Goal: Task Accomplishment & Management: Manage account settings

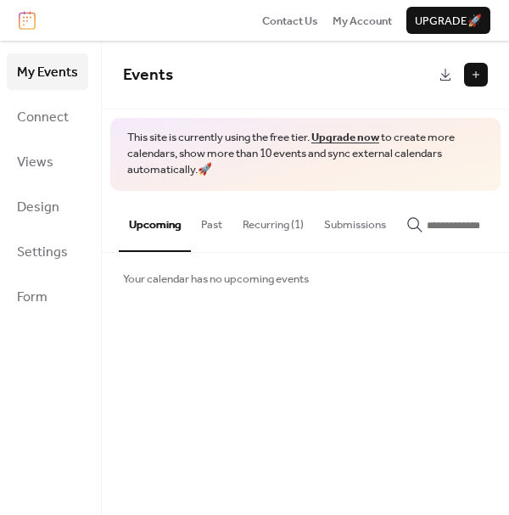
click at [478, 76] on button at bounding box center [476, 75] width 24 height 24
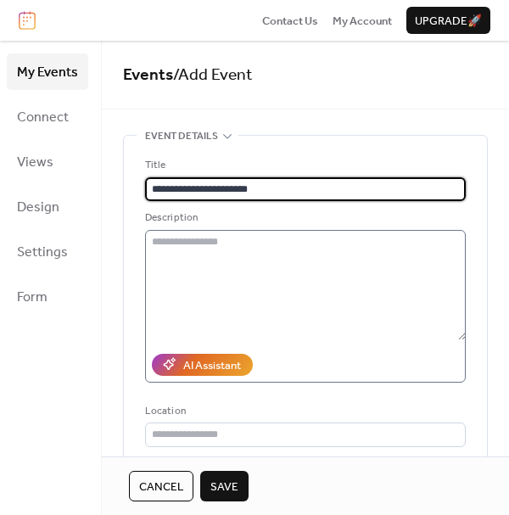
type input "**********"
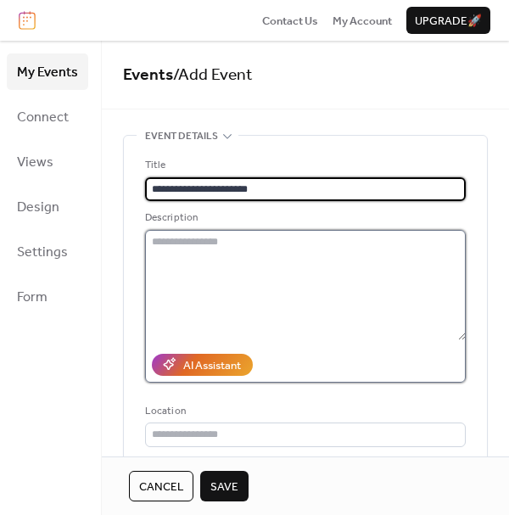
click at [228, 251] on textarea at bounding box center [305, 285] width 321 height 110
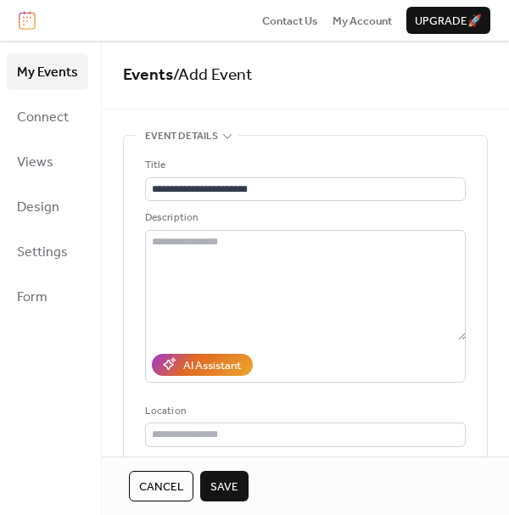
drag, startPoint x: 498, startPoint y: 210, endPoint x: 499, endPoint y: 233, distance: 22.9
click at [455, 118] on div "**********" at bounding box center [305, 248] width 407 height 415
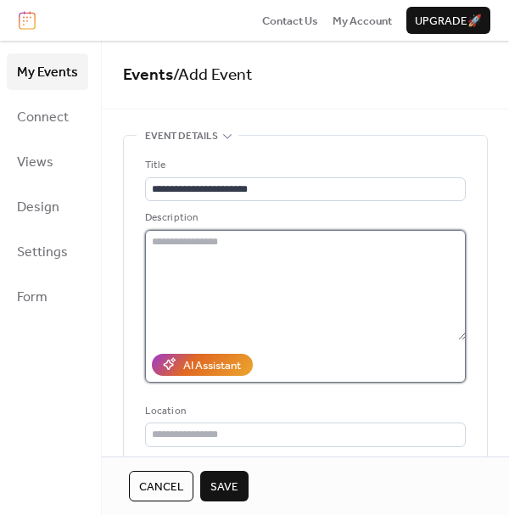
click at [231, 269] on textarea at bounding box center [305, 285] width 321 height 110
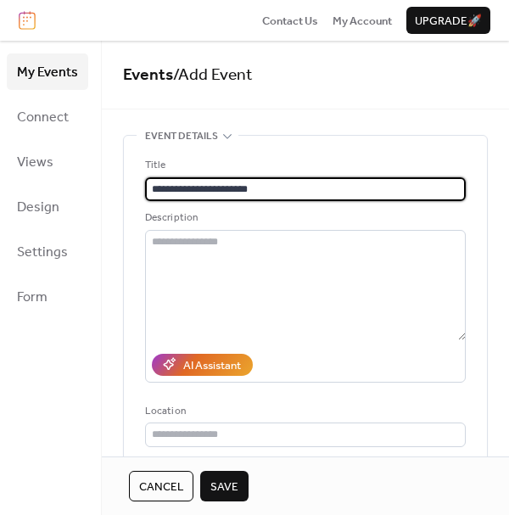
click at [197, 192] on input "**********" at bounding box center [305, 189] width 321 height 24
click at [240, 181] on input "**********" at bounding box center [305, 189] width 321 height 24
click at [317, 180] on input "**********" at bounding box center [305, 189] width 321 height 24
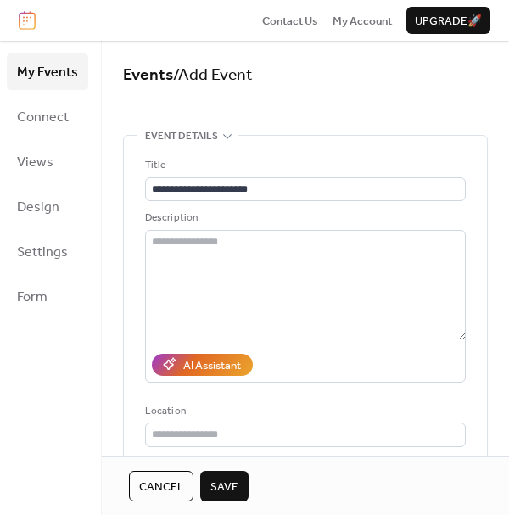
click at [219, 489] on span "Save" at bounding box center [224, 486] width 28 height 17
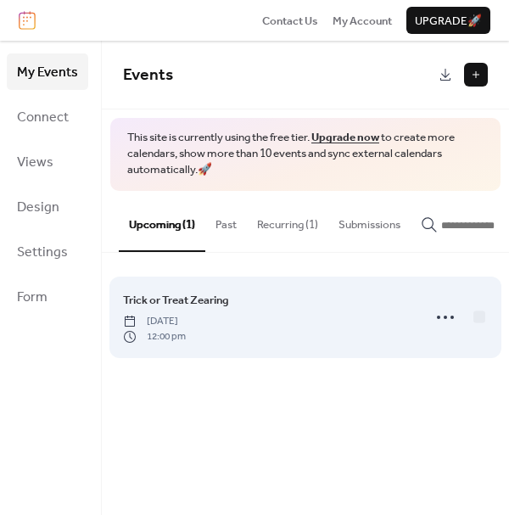
click at [186, 329] on span "Monday, October 6, 2025" at bounding box center [154, 321] width 63 height 15
click at [442, 322] on icon at bounding box center [445, 317] width 27 height 27
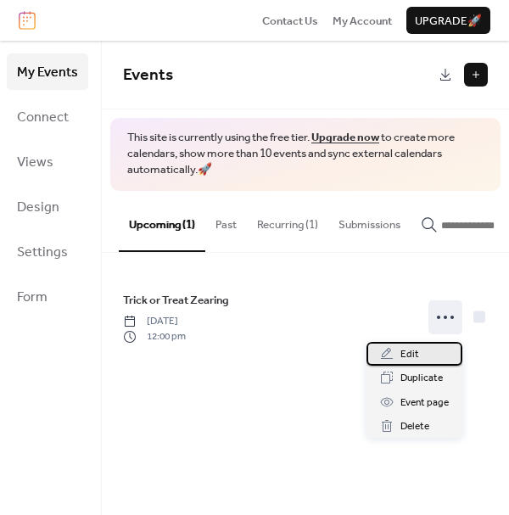
click at [415, 356] on span "Edit" at bounding box center [409, 354] width 19 height 17
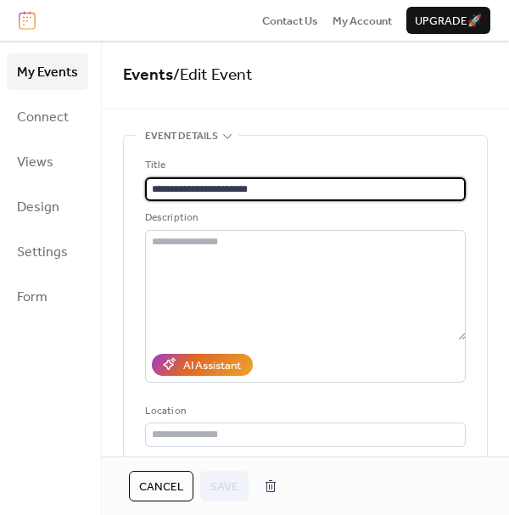
click at [227, 137] on icon at bounding box center [228, 136] width 14 height 14
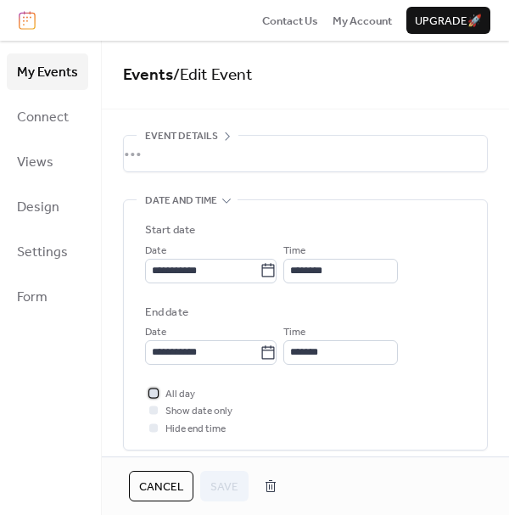
click at [181, 387] on span "All day" at bounding box center [180, 394] width 30 height 17
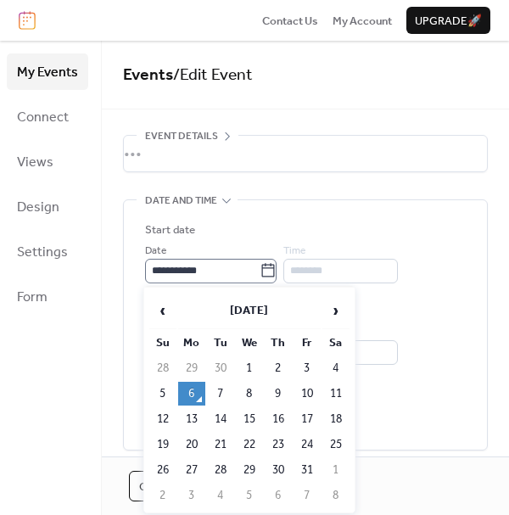
click at [271, 271] on icon at bounding box center [268, 270] width 17 height 17
click at [260, 271] on input "**********" at bounding box center [202, 271] width 115 height 24
click at [314, 462] on td "31" at bounding box center [307, 470] width 27 height 24
type input "**********"
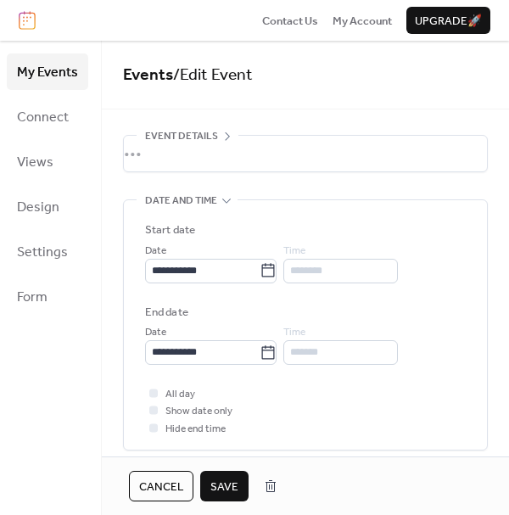
click at [231, 485] on span "Save" at bounding box center [224, 486] width 28 height 17
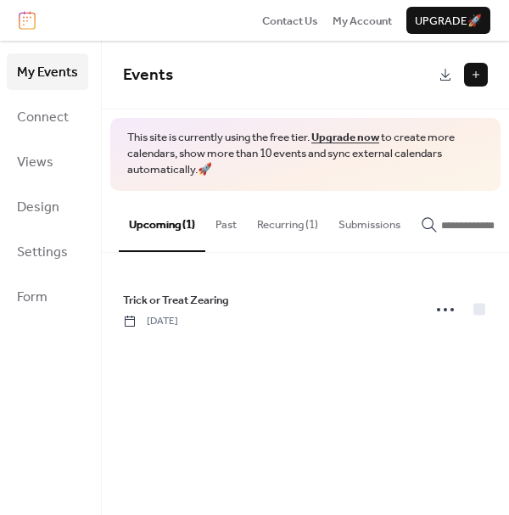
click at [293, 221] on button "Recurring (1)" at bounding box center [287, 220] width 81 height 59
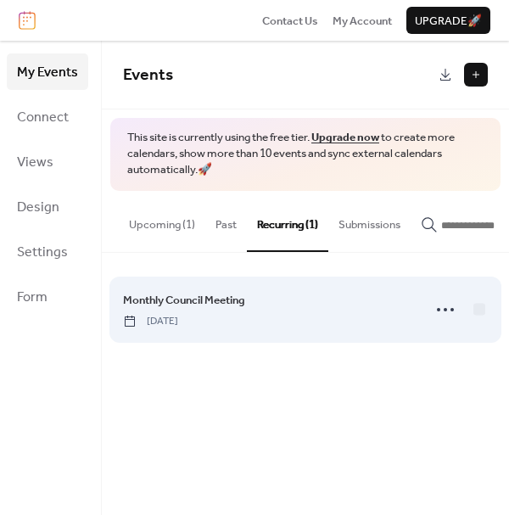
click at [178, 318] on span "[DATE]" at bounding box center [150, 321] width 55 height 15
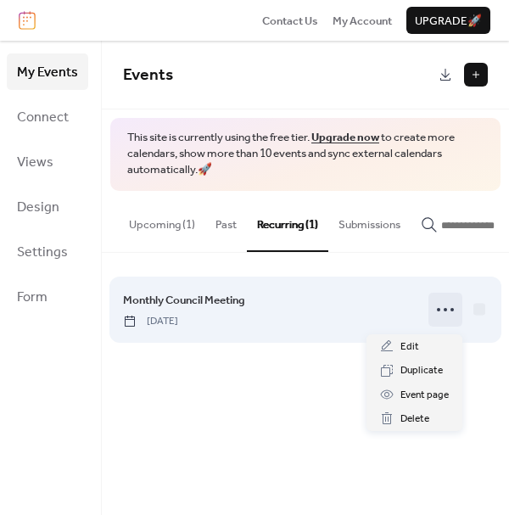
click at [444, 310] on icon at bounding box center [445, 309] width 27 height 27
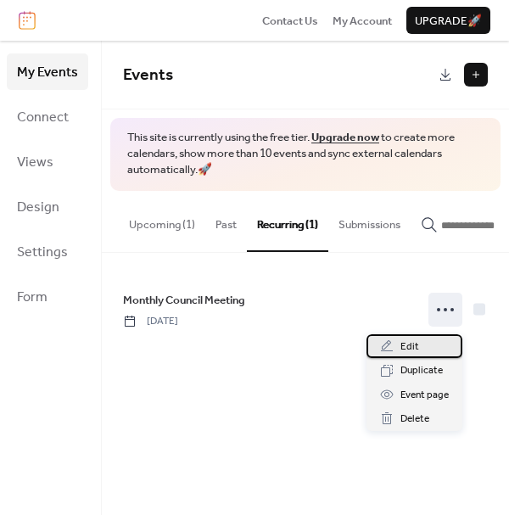
click at [417, 346] on div "Edit" at bounding box center [414, 346] width 96 height 24
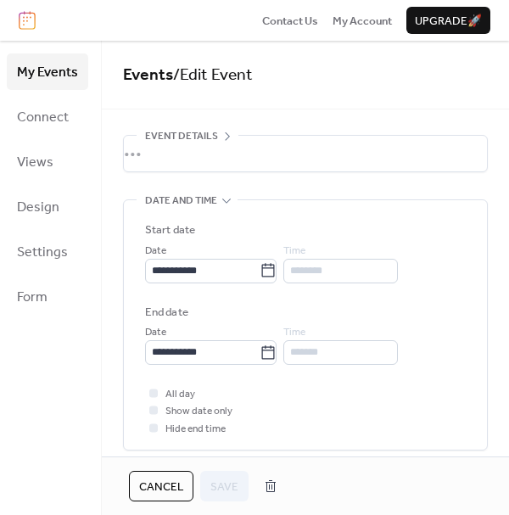
scroll to position [53, 0]
click at [53, 251] on span "Settings" at bounding box center [42, 252] width 51 height 26
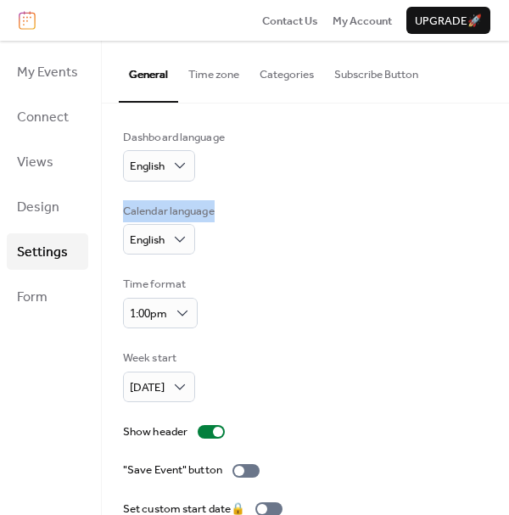
drag, startPoint x: 503, startPoint y: 162, endPoint x: 509, endPoint y: 213, distance: 51.2
click at [508, 213] on html "Contact Us My Account Upgrade 🚀 My Events Connect Views Design Settings Form Se…" at bounding box center [254, 257] width 509 height 515
click at [41, 212] on span "Design" at bounding box center [38, 207] width 42 height 26
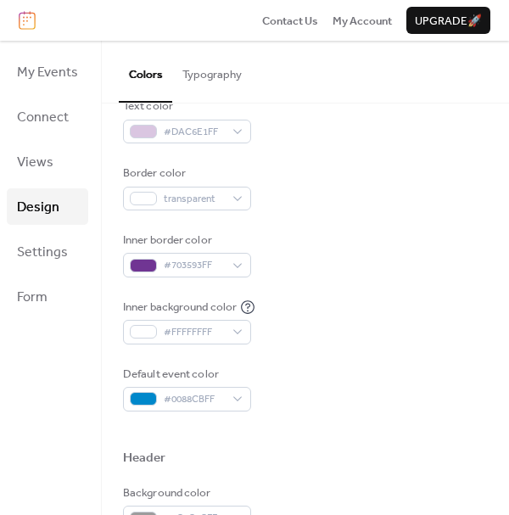
scroll to position [271, 0]
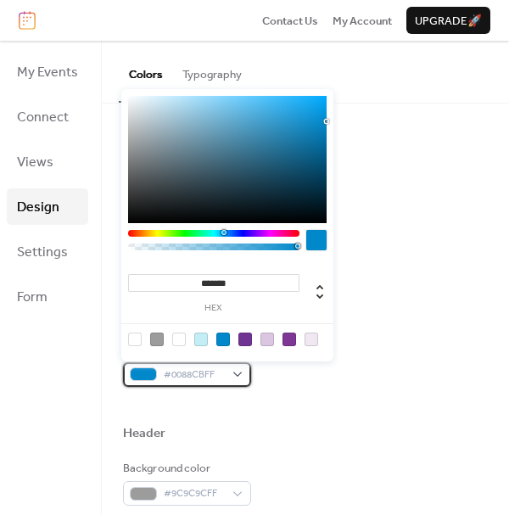
click at [238, 372] on div "#0088CBFF" at bounding box center [187, 374] width 128 height 24
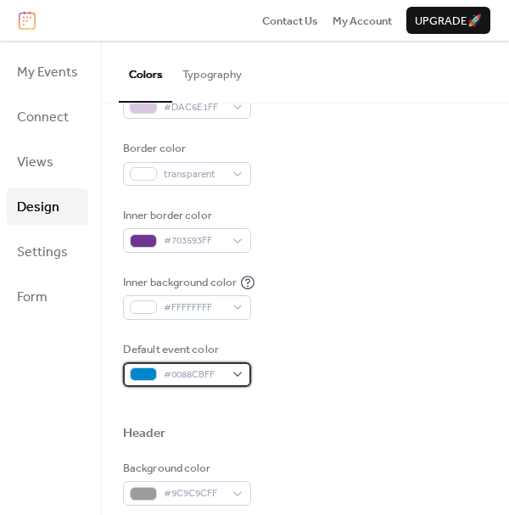
click at [199, 373] on span "#0088CBFF" at bounding box center [194, 374] width 60 height 17
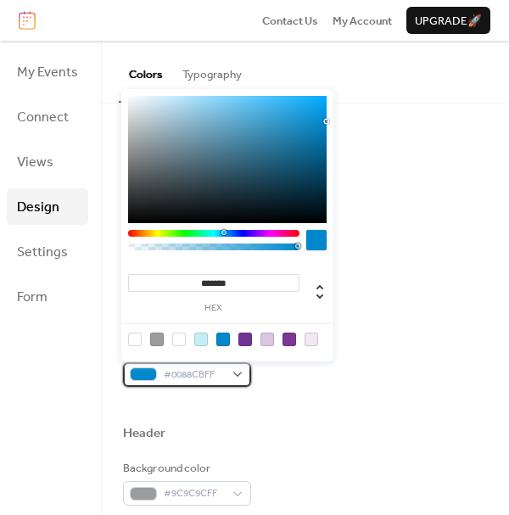
click at [199, 373] on span "#0088CBFF" at bounding box center [194, 374] width 60 height 17
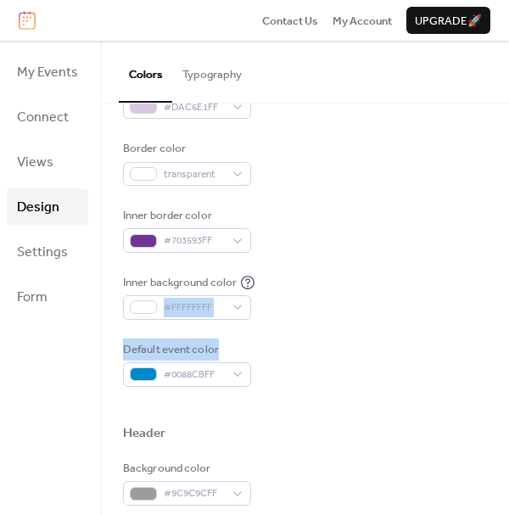
drag, startPoint x: 503, startPoint y: 282, endPoint x: 512, endPoint y: 350, distance: 68.5
click at [508, 350] on html "Contact Us My Account Upgrade 🚀 My Events Connect Views Design Settings Form De…" at bounding box center [254, 257] width 509 height 515
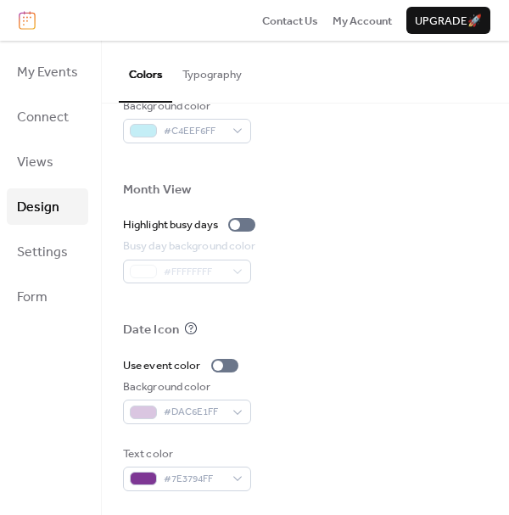
scroll to position [0, 0]
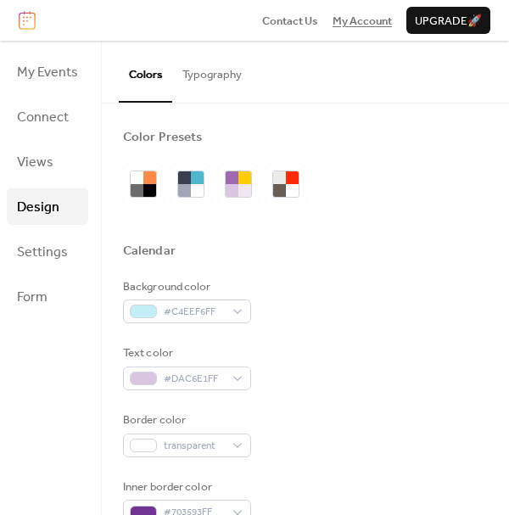
click at [349, 16] on span "My Account" at bounding box center [362, 21] width 59 height 17
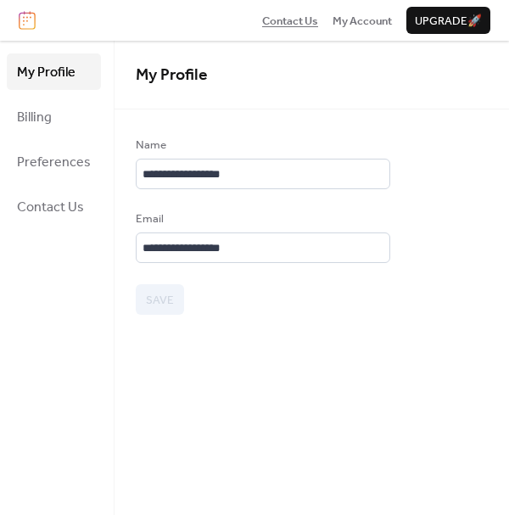
click at [275, 25] on span "Contact Us" at bounding box center [290, 21] width 56 height 17
